Goal: Task Accomplishment & Management: Manage account settings

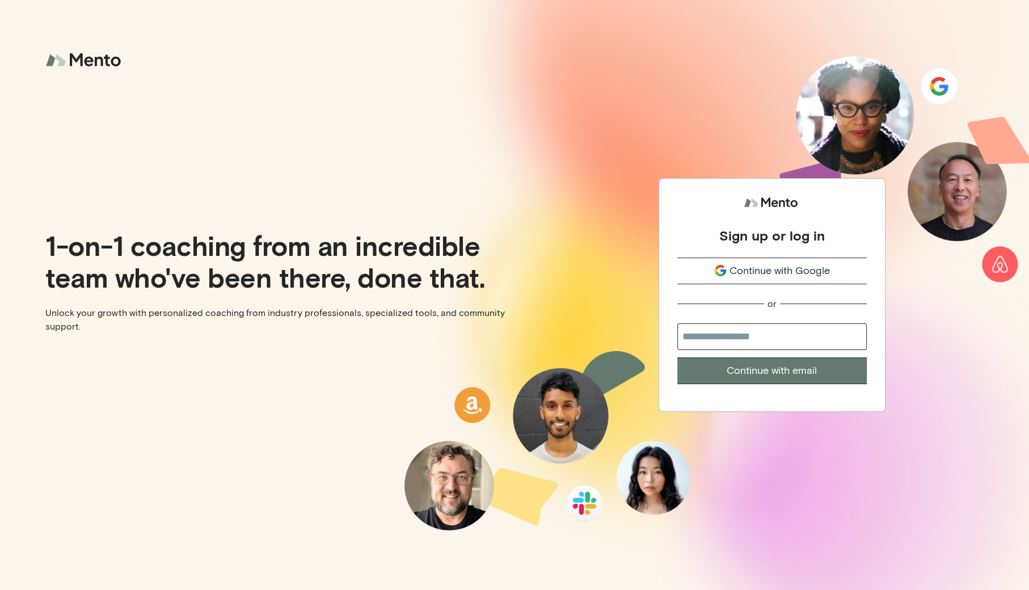
click at [760, 268] on span "Continue with Google" at bounding box center [780, 270] width 100 height 15
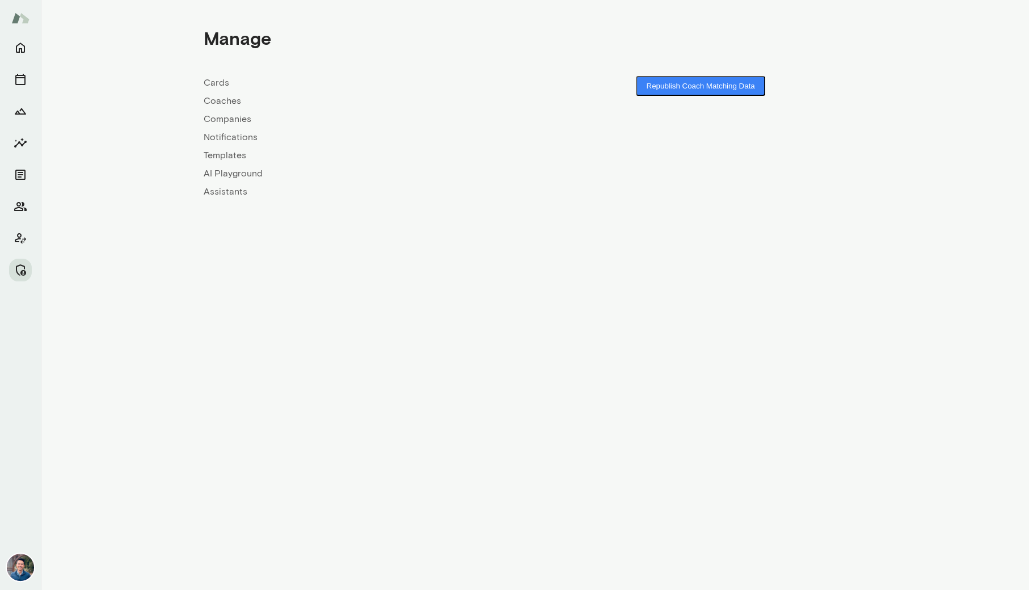
click at [232, 117] on link "Companies" at bounding box center [369, 119] width 331 height 14
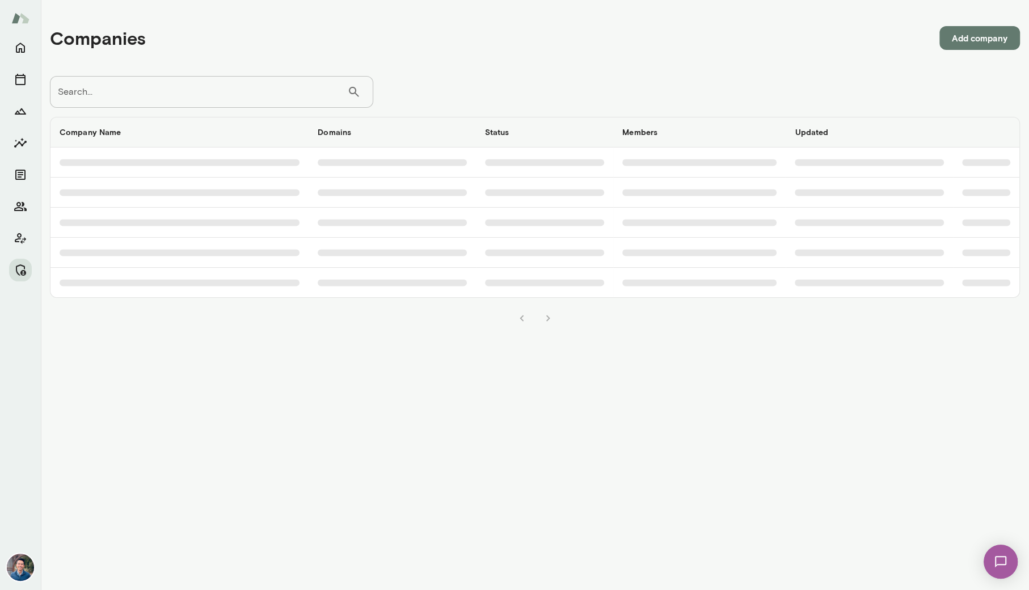
click at [267, 95] on input "Search..." at bounding box center [198, 92] width 297 height 32
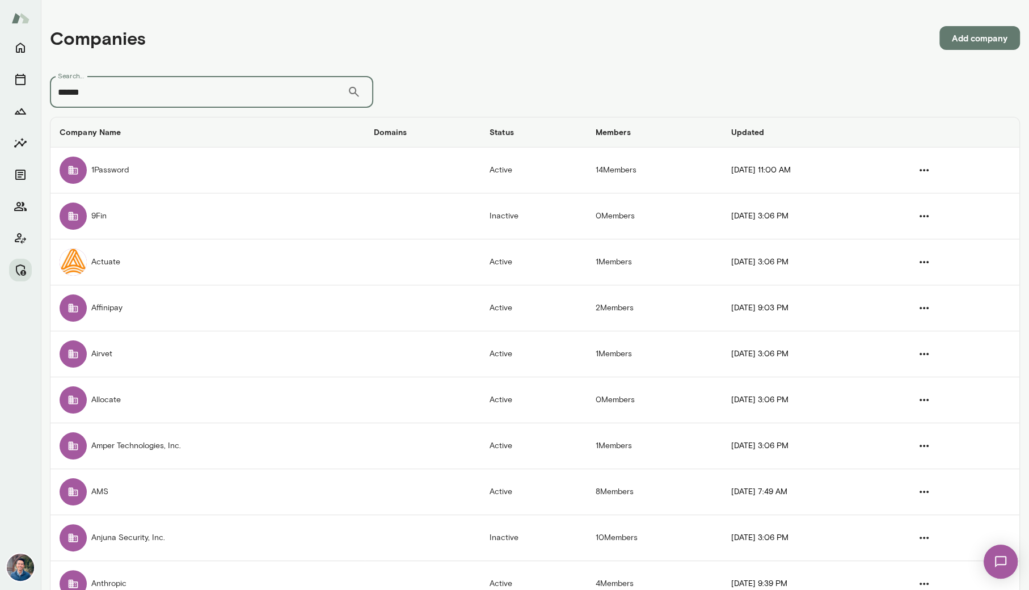
type input "******"
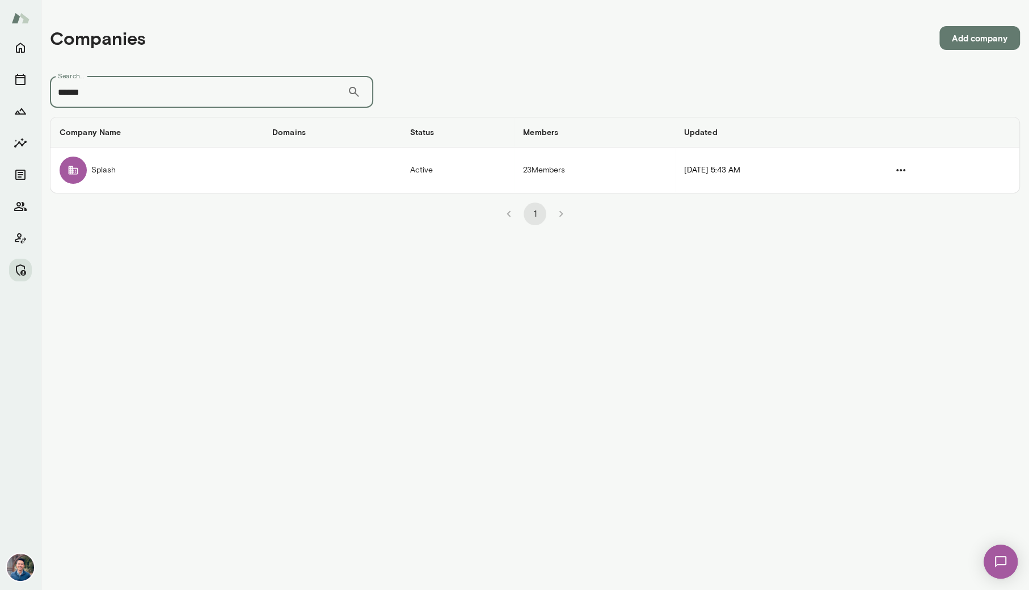
click at [179, 195] on div "1" at bounding box center [535, 209] width 970 height 32
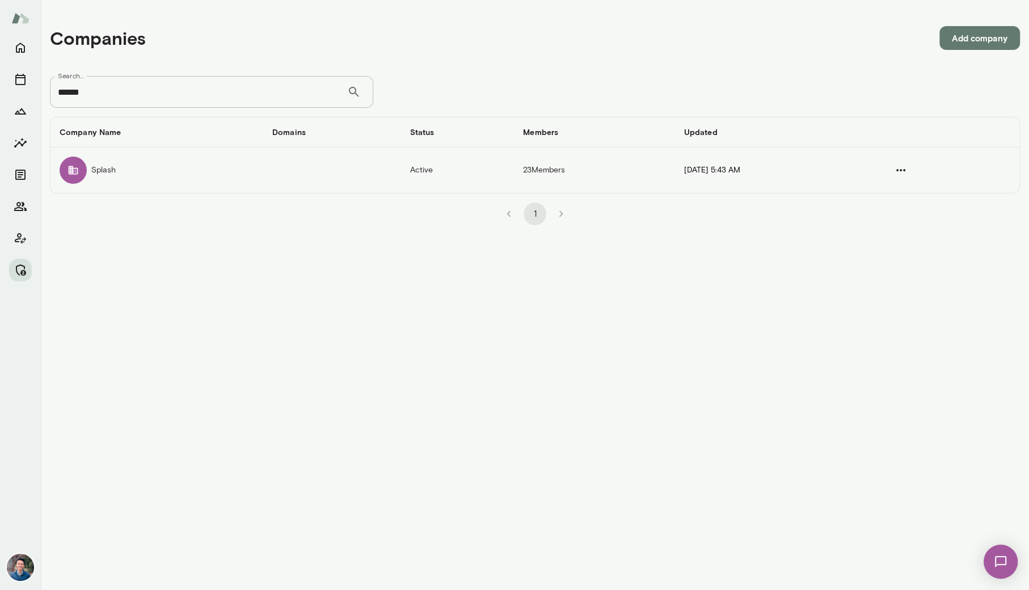
click at [209, 178] on td "Splash" at bounding box center [156, 170] width 213 height 45
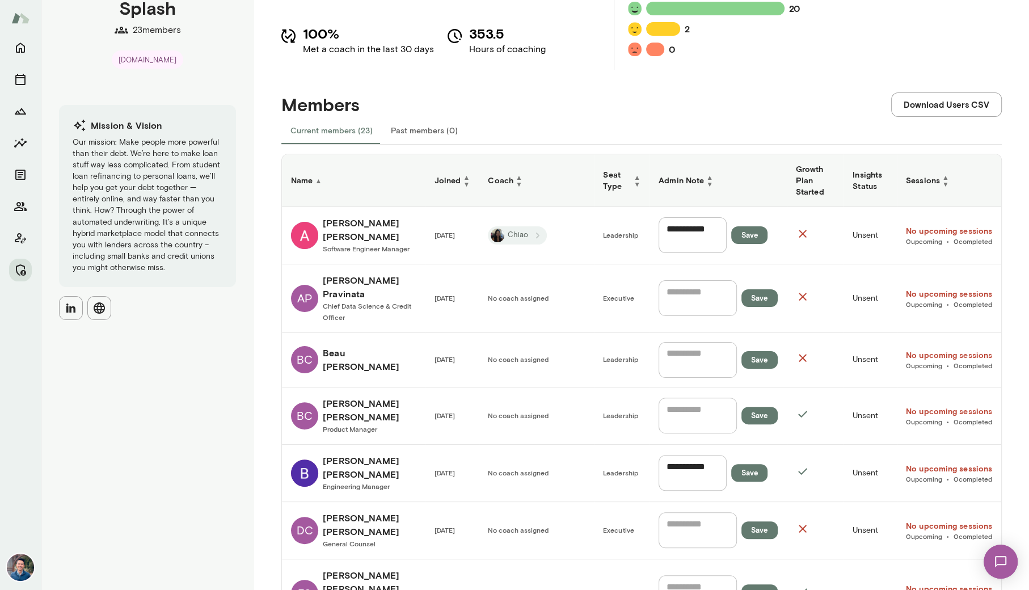
scroll to position [135, 0]
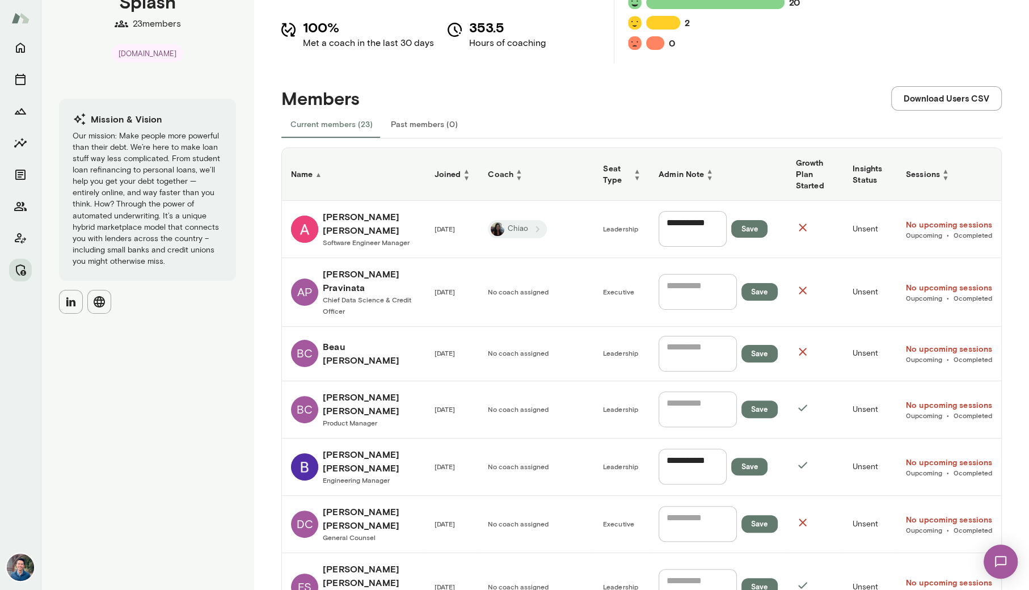
click at [510, 175] on th "Coach ▲ ▼" at bounding box center [536, 174] width 115 height 53
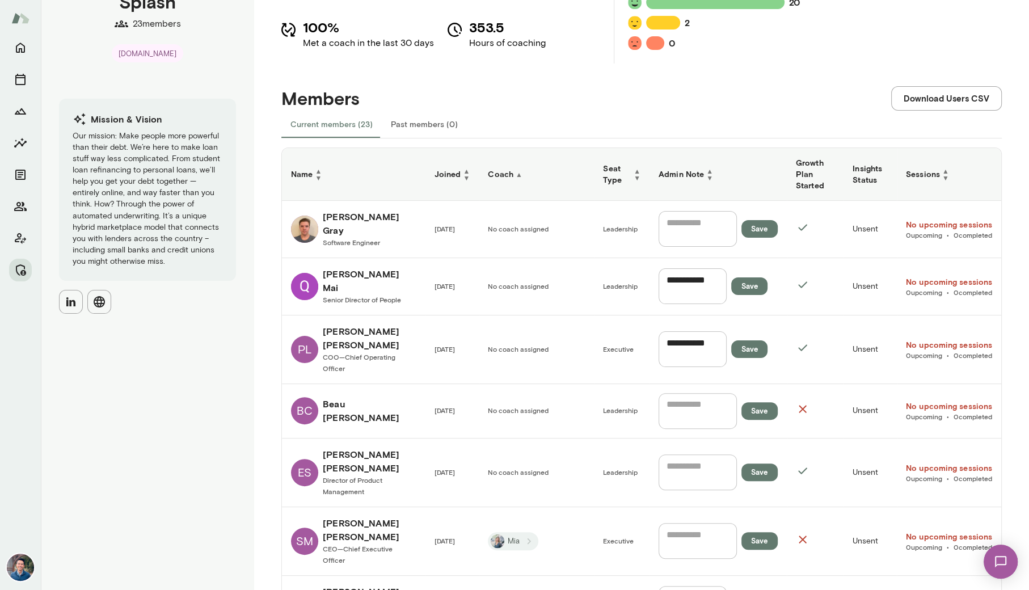
click at [511, 169] on h6 "Coach ▲" at bounding box center [536, 174] width 97 height 11
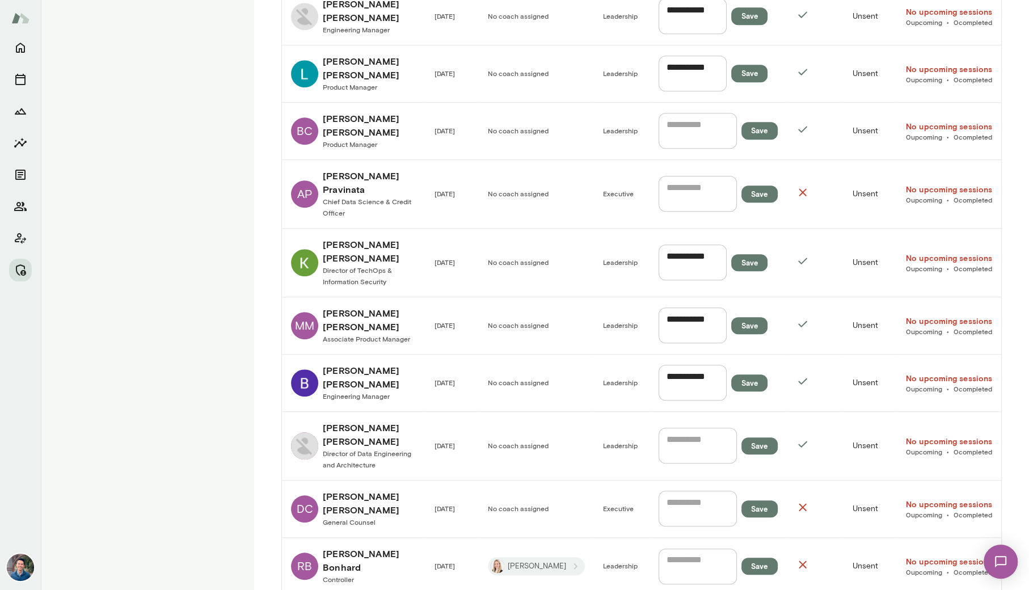
scroll to position [861, 0]
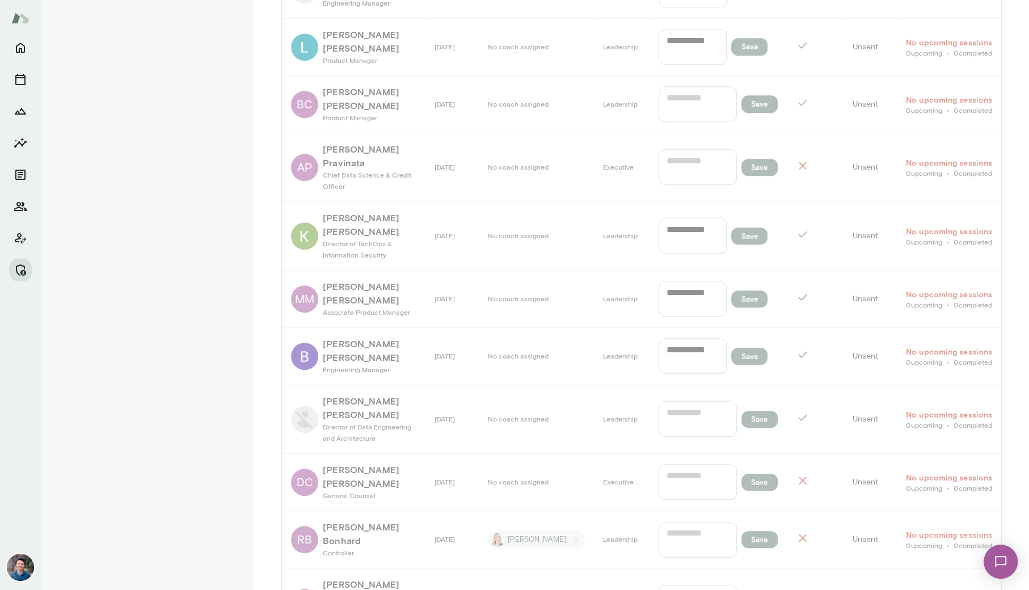
scroll to position [0, 0]
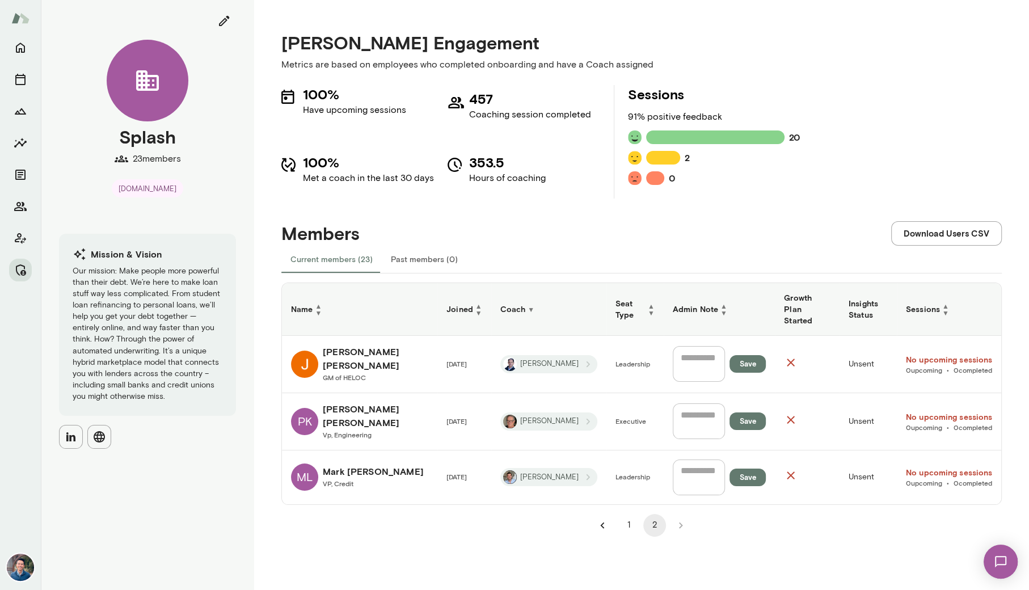
click at [344, 412] on h6 "Phani Kommana" at bounding box center [376, 415] width 106 height 27
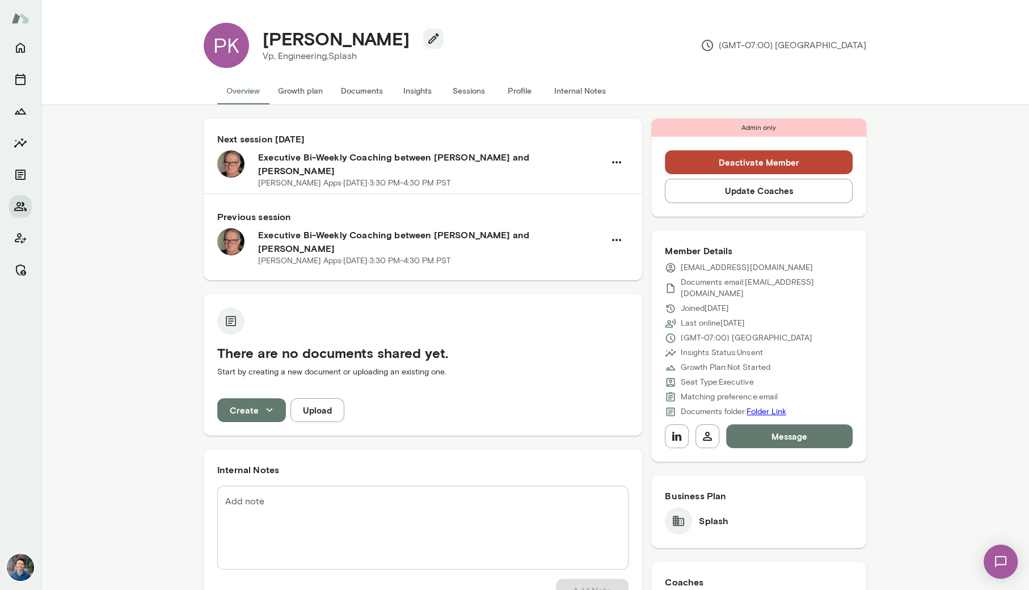
click at [479, 92] on button "Sessions" at bounding box center [468, 90] width 51 height 27
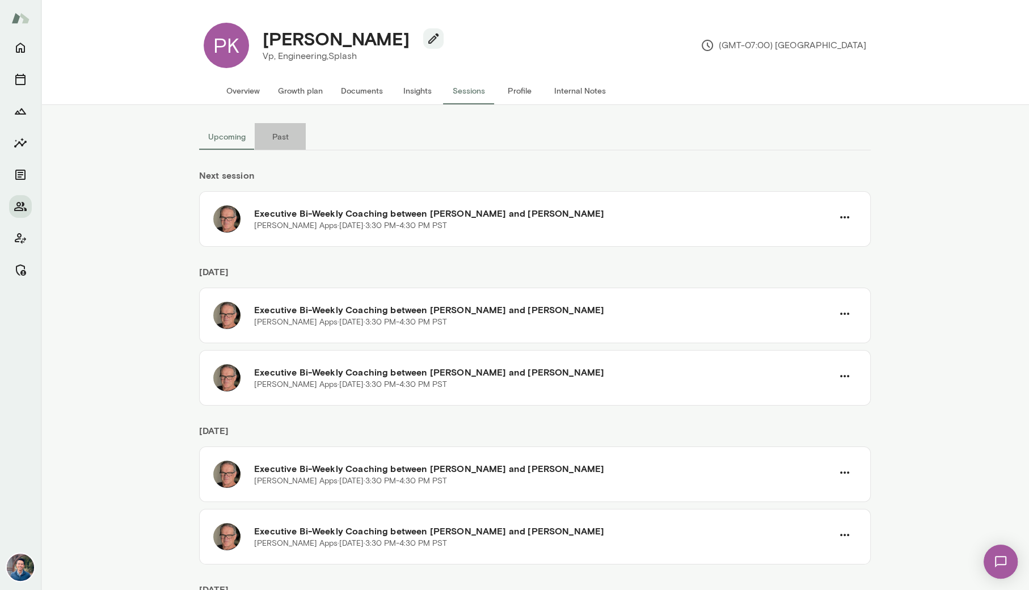
click at [280, 132] on button "Past" at bounding box center [280, 136] width 51 height 27
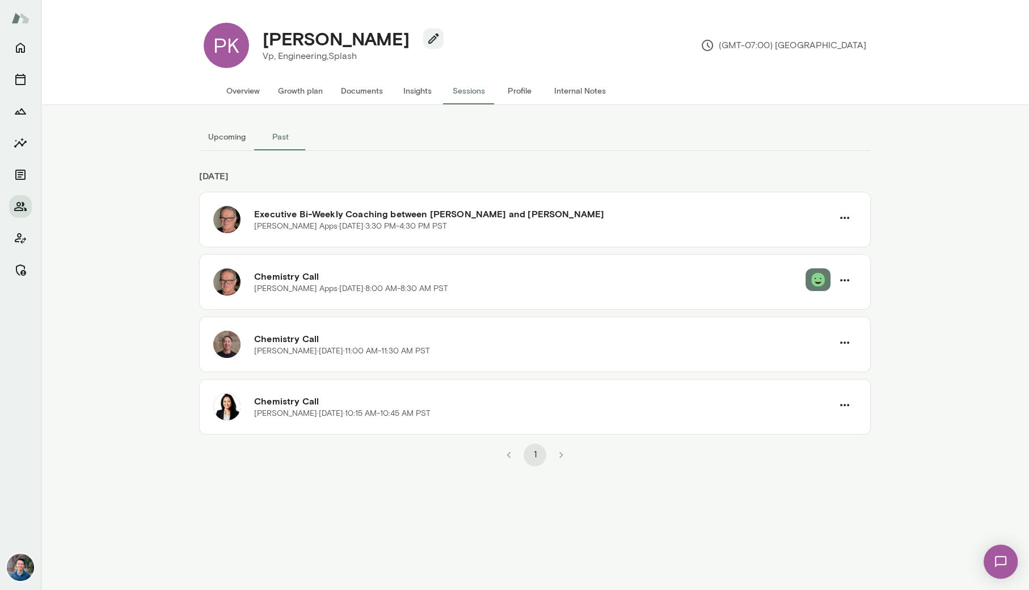
click at [203, 136] on button "Upcoming" at bounding box center [227, 136] width 56 height 27
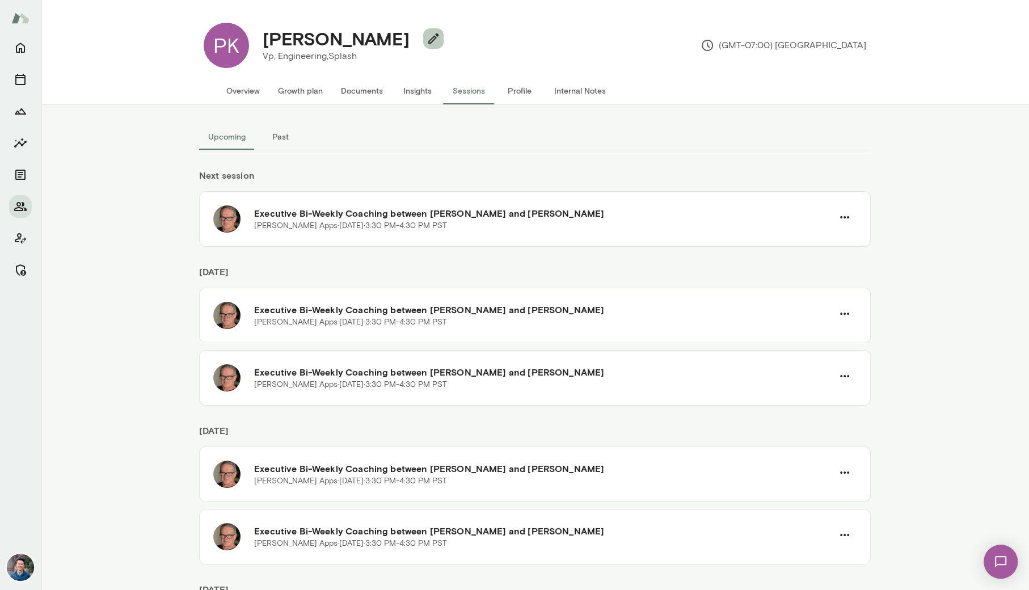
click at [427, 39] on icon "button" at bounding box center [434, 39] width 14 height 14
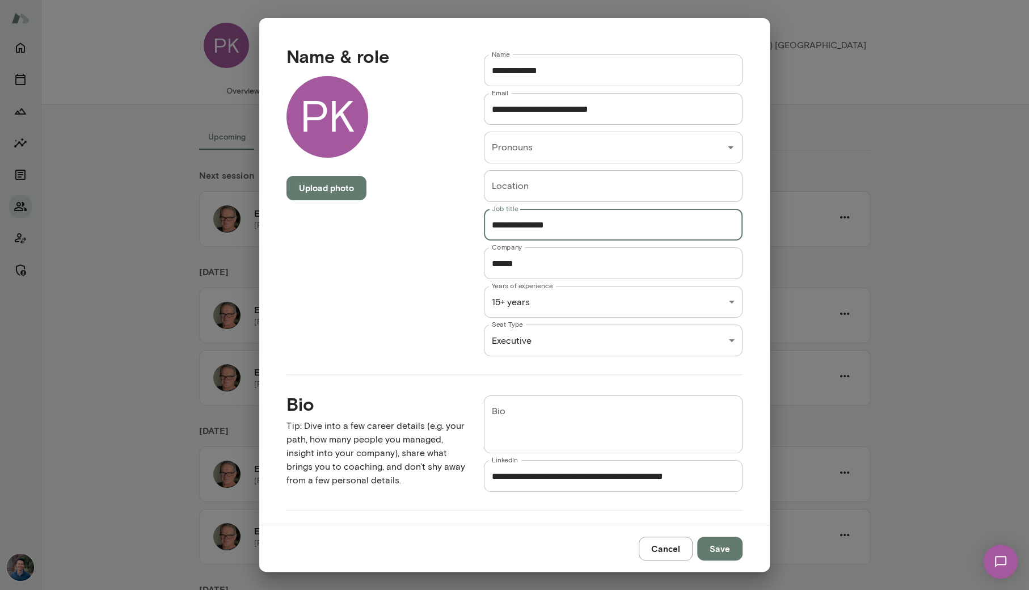
click at [504, 227] on input "**********" at bounding box center [613, 225] width 259 height 32
type input "**********"
click at [718, 545] on button "Save" at bounding box center [719, 549] width 45 height 24
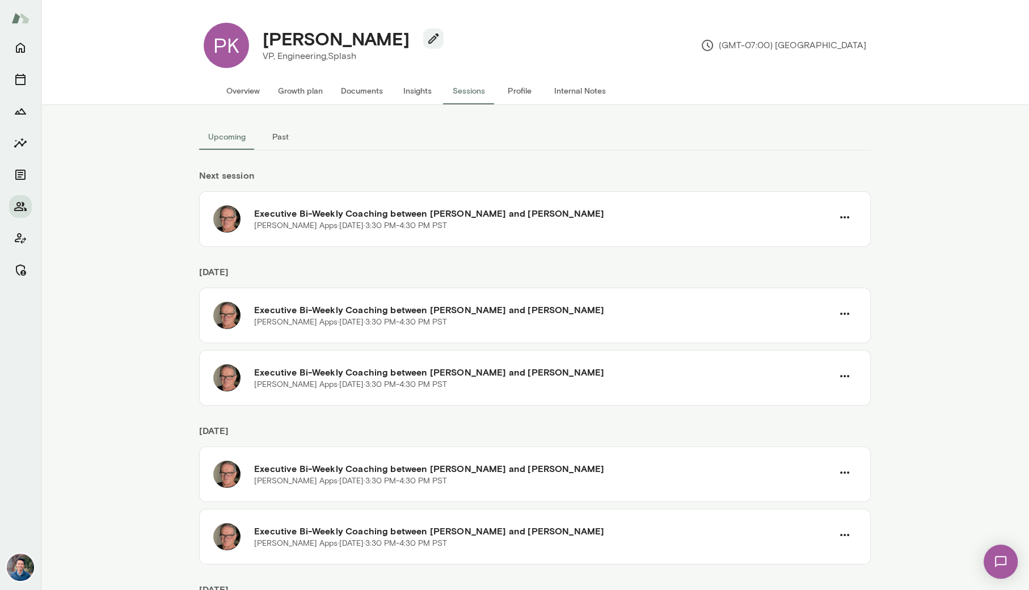
click at [394, 163] on div "Next session Executive Bi-Weekly Coaching between Geoff Apps and Phani Kommana …" at bounding box center [535, 198] width 672 height 96
click at [121, 185] on div "Upcoming Past Next session Executive Bi-Weekly Coaching between Geoff Apps and …" at bounding box center [535, 347] width 988 height 485
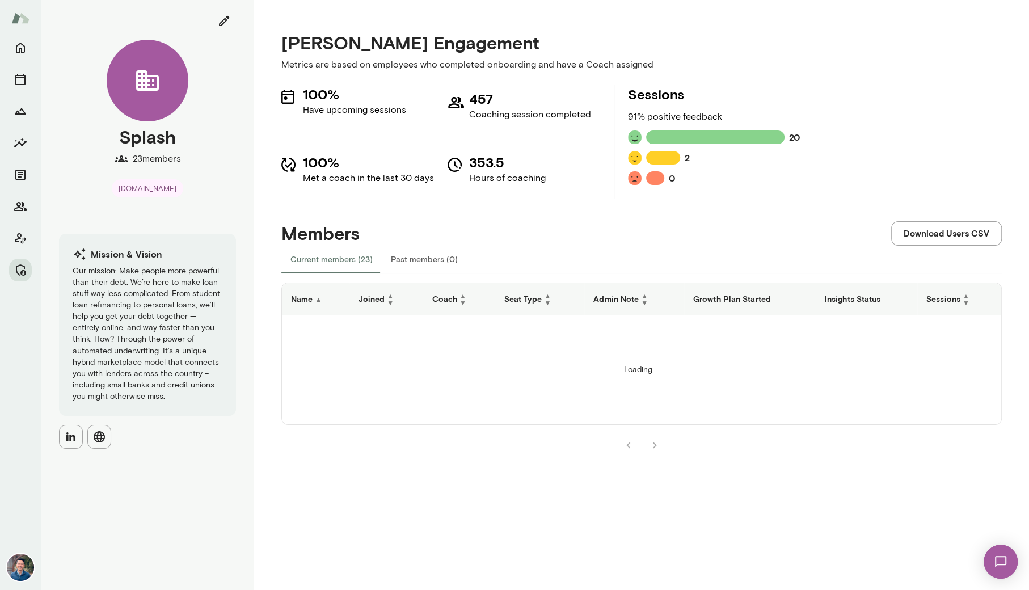
click at [948, 301] on h6 "Sessions ▲ ▼" at bounding box center [960, 299] width 66 height 14
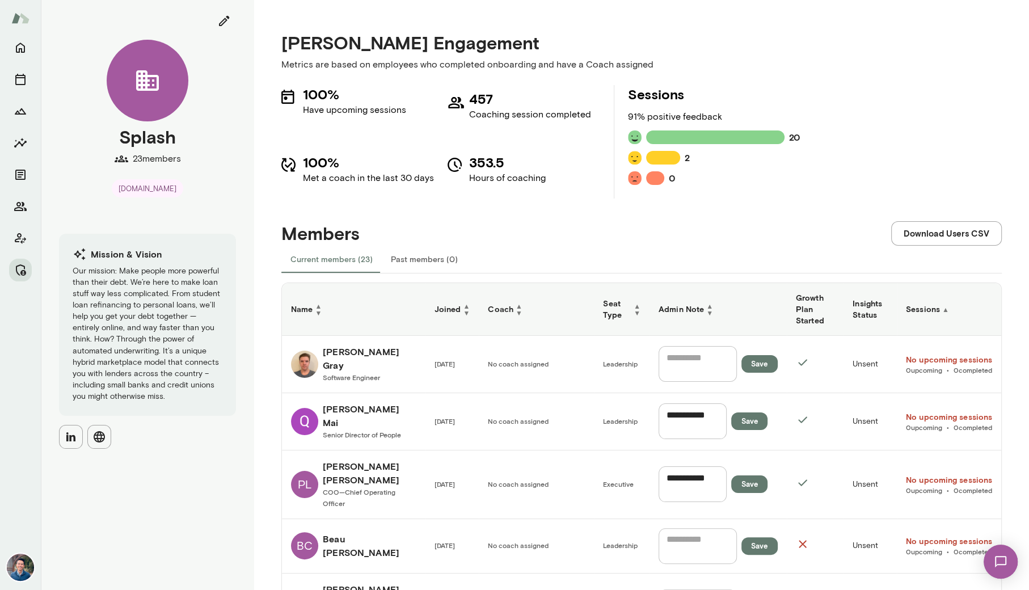
click at [948, 304] on h6 "Sessions ▲" at bounding box center [949, 309] width 86 height 11
click at [461, 302] on h6 "Joined ▲ ▼" at bounding box center [453, 309] width 36 height 14
click at [459, 306] on h6 "Joined ▲" at bounding box center [453, 309] width 36 height 11
